Goal: Obtain resource: Download file/media

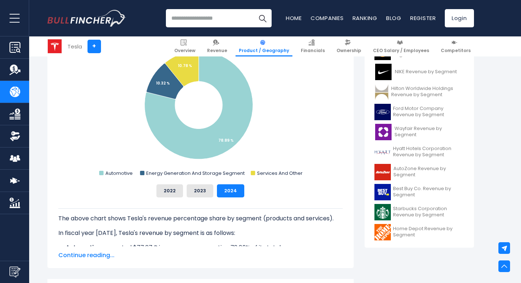
scroll to position [255, 0]
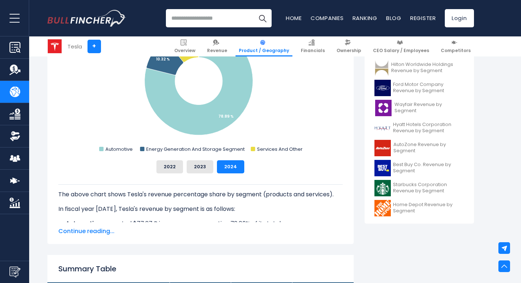
click at [95, 231] on span "Continue reading..." at bounding box center [200, 231] width 285 height 9
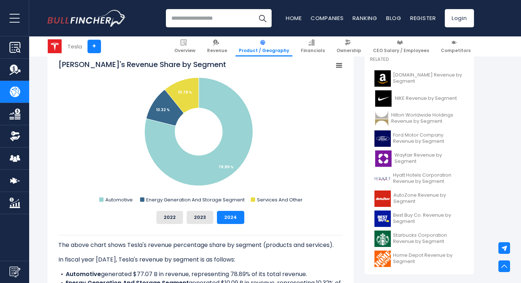
scroll to position [169, 0]
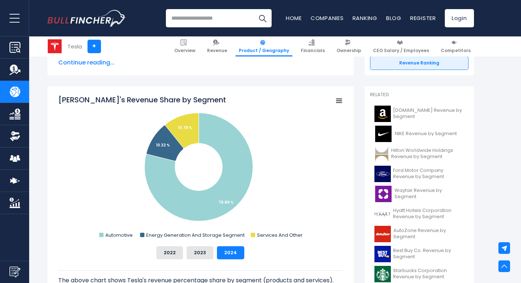
click at [339, 99] on icon "Tesla's Revenue Share by Segment" at bounding box center [339, 101] width 5 height 4
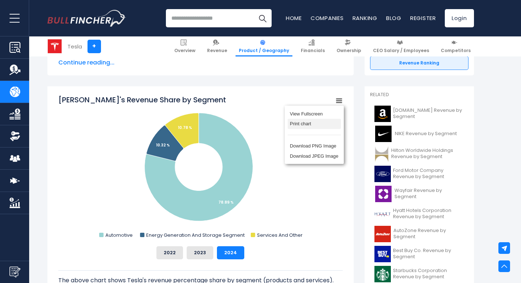
click at [308, 125] on li "Print chart" at bounding box center [314, 124] width 53 height 10
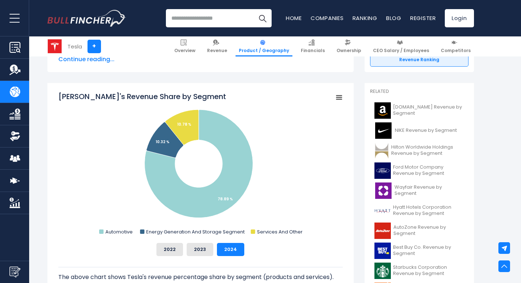
scroll to position [173, 0]
click at [341, 92] on rect "Tesla's Revenue Share by Segment" at bounding box center [200, 164] width 285 height 146
click at [341, 94] on rect "Tesla's Revenue Share by Segment" at bounding box center [339, 97] width 10 height 10
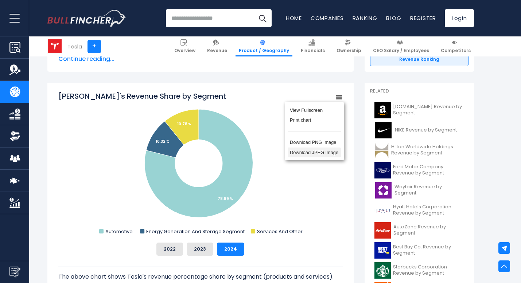
click at [309, 152] on li "Download JPEG Image" at bounding box center [314, 153] width 53 height 10
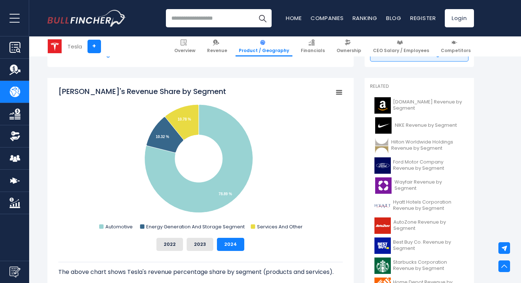
scroll to position [177, 0]
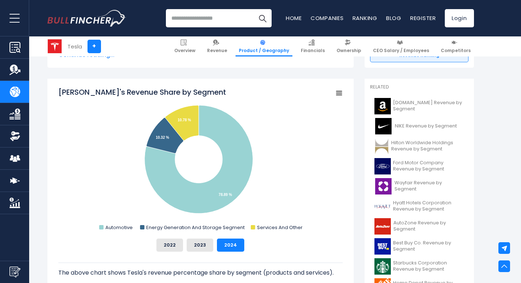
click at [338, 94] on rect "Tesla's Revenue Share by Segment" at bounding box center [339, 93] width 10 height 10
click at [293, 180] on rect "Tesla's Revenue Share by Segment" at bounding box center [200, 160] width 285 height 146
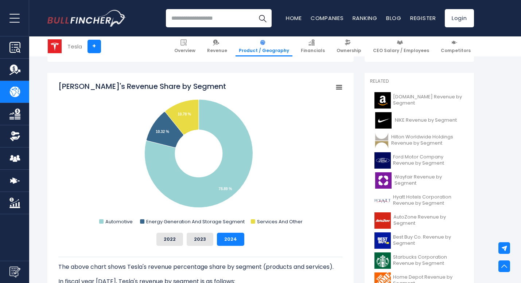
scroll to position [178, 0]
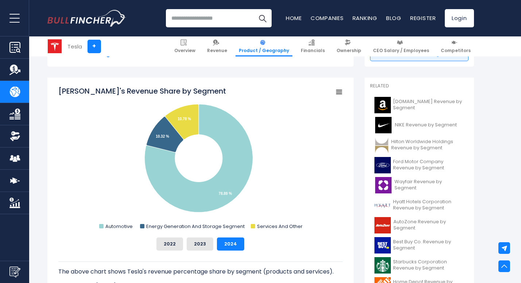
click at [340, 90] on icon "Tesla's Revenue Share by Segment" at bounding box center [339, 92] width 5 height 4
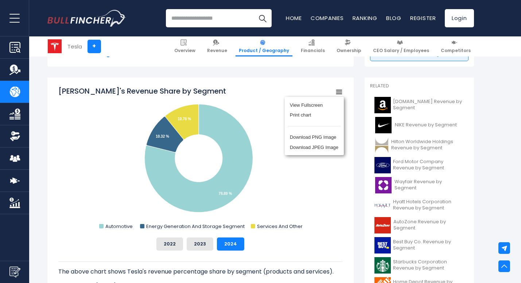
click at [298, 178] on rect "Tesla's Revenue Share by Segment" at bounding box center [200, 159] width 285 height 146
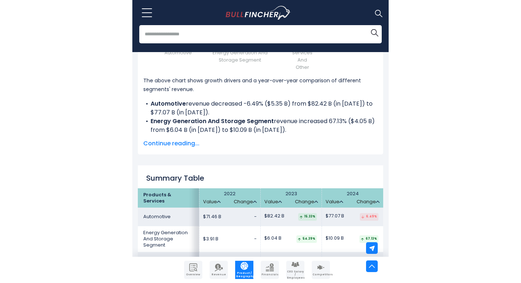
scroll to position [1127, 0]
